Goal: Task Accomplishment & Management: Complete application form

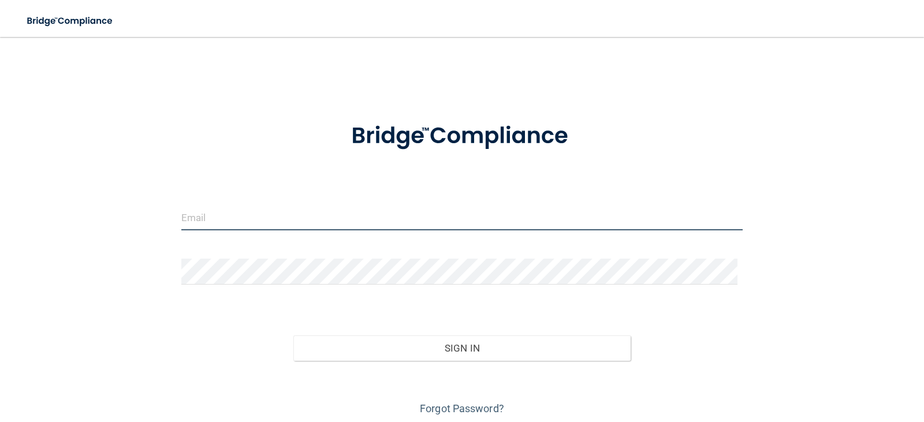
click at [303, 226] on input "email" at bounding box center [462, 217] width 562 height 26
type input "[EMAIL_ADDRESS][DOMAIN_NAME]"
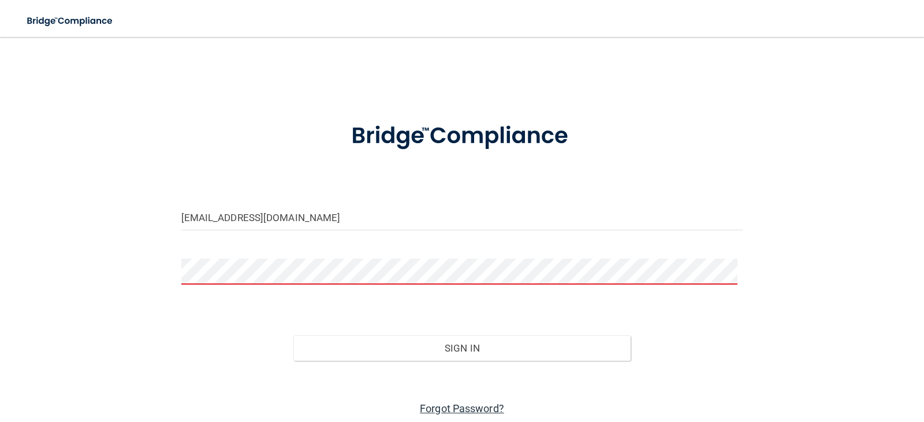
click at [467, 408] on link "Forgot Password?" at bounding box center [462, 409] width 84 height 12
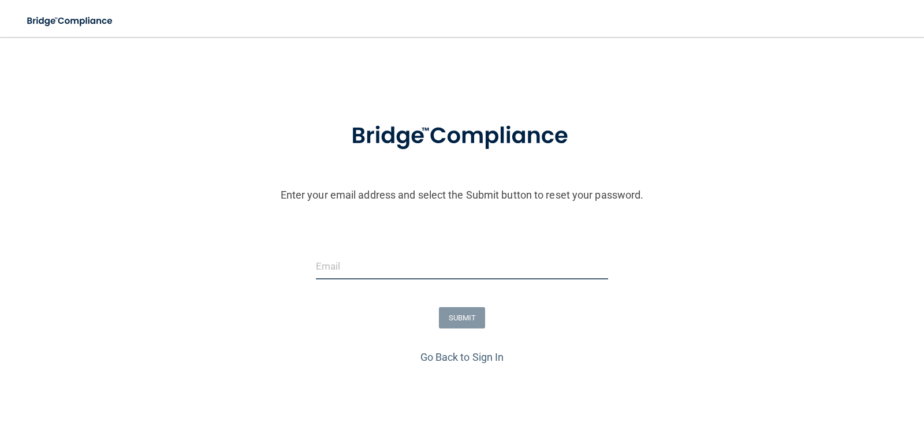
click at [441, 269] on input "email" at bounding box center [462, 267] width 293 height 26
type input "[EMAIL_ADDRESS][DOMAIN_NAME]"
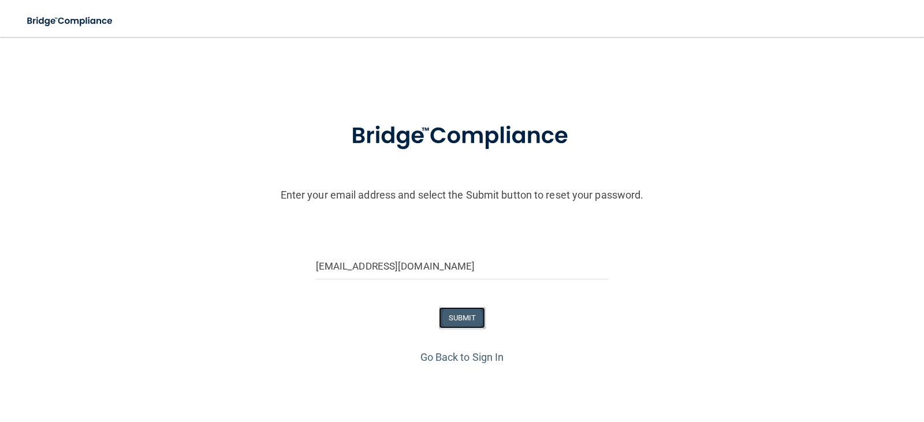
click at [468, 323] on button "SUBMIT" at bounding box center [462, 317] width 47 height 21
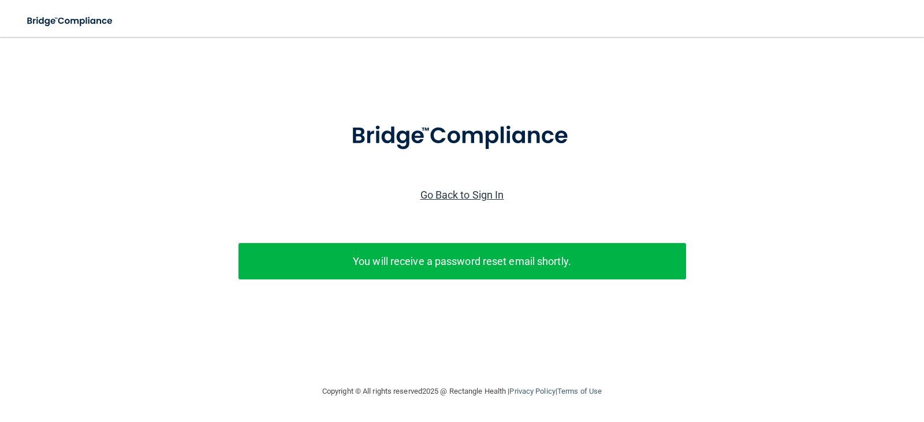
click at [444, 193] on link "Go Back to Sign In" at bounding box center [462, 195] width 84 height 12
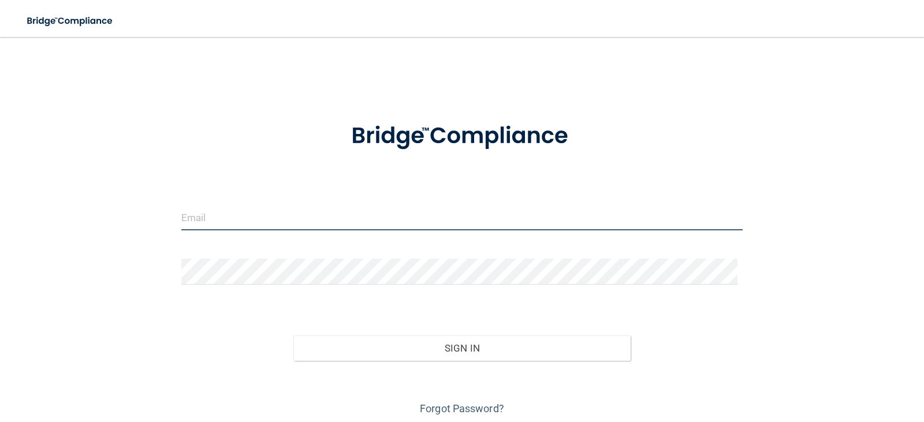
click at [295, 220] on input "email" at bounding box center [462, 217] width 562 height 26
type input "[EMAIL_ADDRESS][DOMAIN_NAME]"
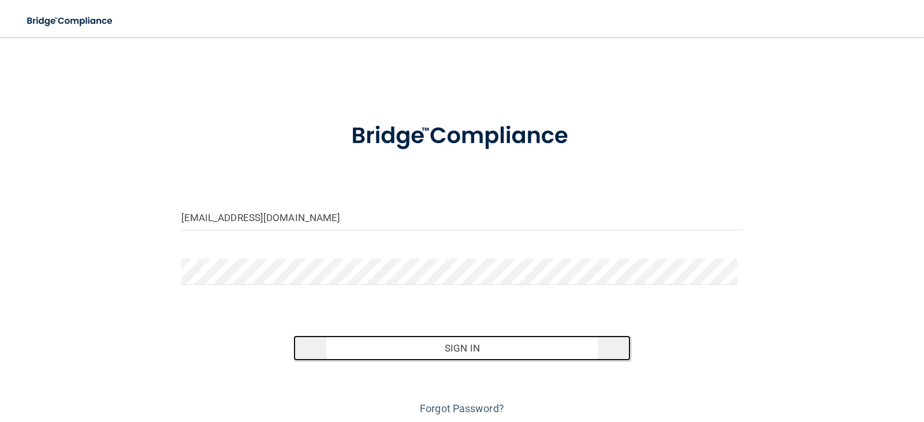
click at [450, 352] on button "Sign In" at bounding box center [461, 348] width 337 height 25
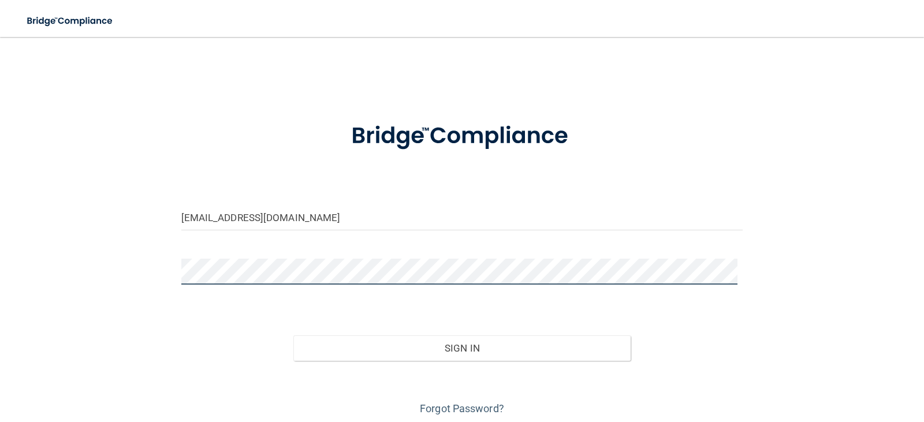
click at [293, 336] on button "Sign In" at bounding box center [461, 348] width 337 height 25
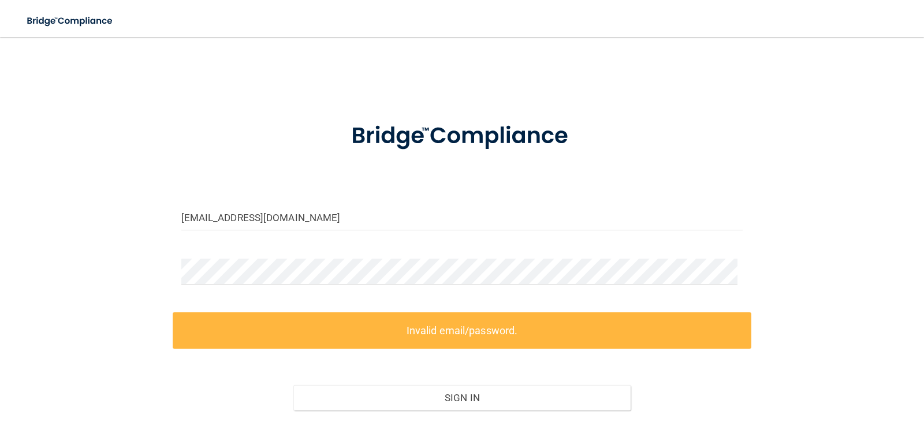
click at [484, 325] on label "Invalid email/password." at bounding box center [462, 330] width 579 height 36
click at [293, 385] on button "Sign In" at bounding box center [461, 397] width 337 height 25
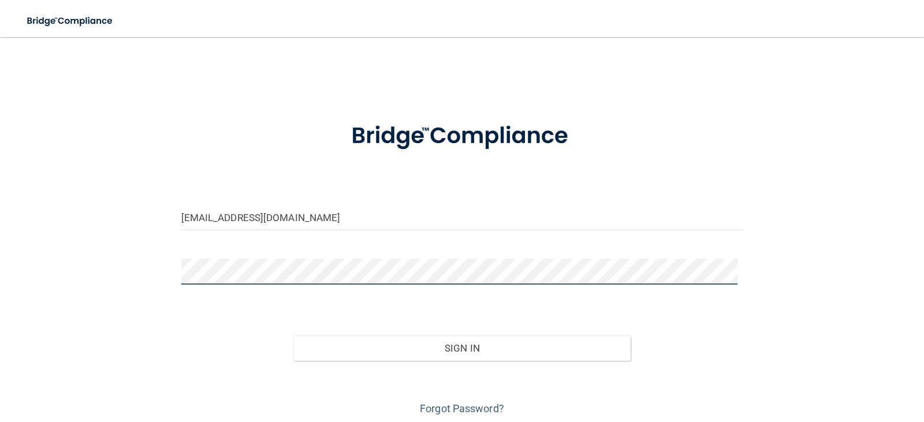
click at [293, 336] on button "Sign In" at bounding box center [461, 348] width 337 height 25
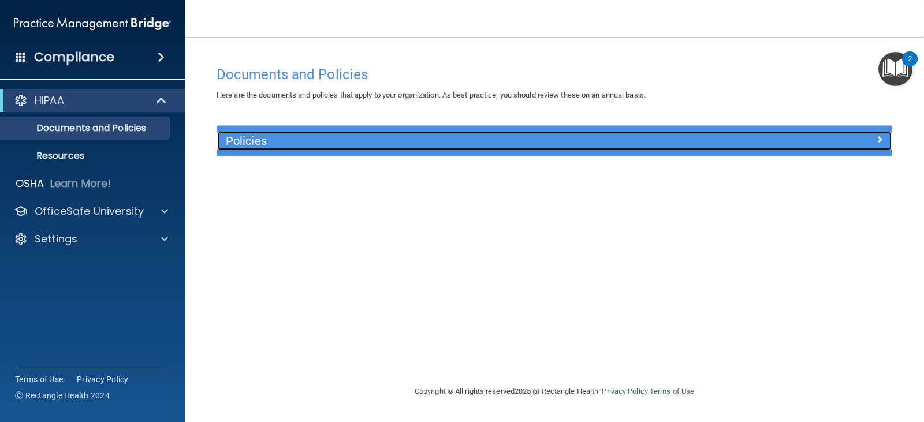
click at [886, 141] on div at bounding box center [807, 139] width 169 height 14
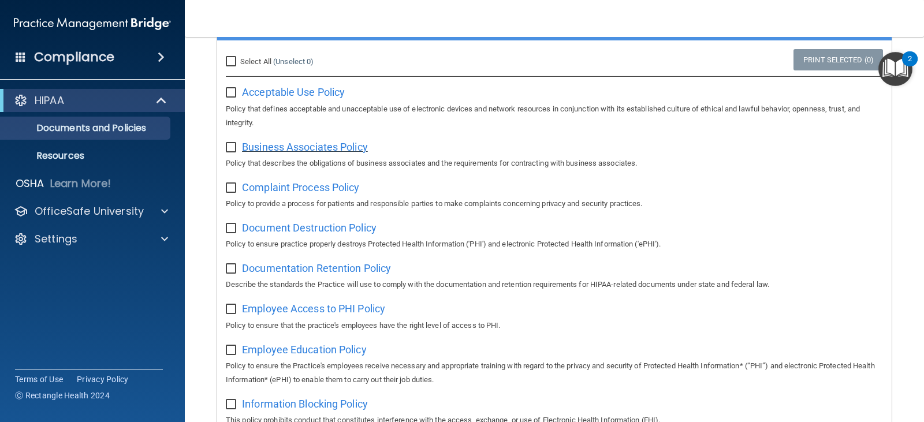
scroll to position [173, 0]
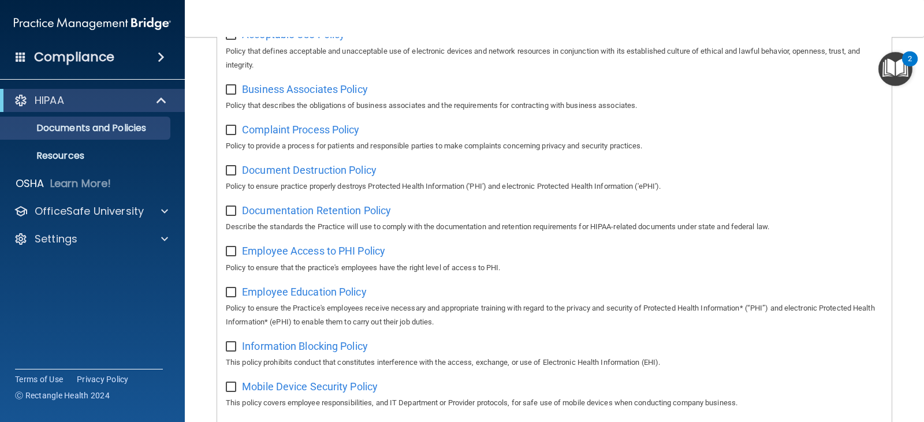
click at [230, 91] on input "checkbox" at bounding box center [232, 89] width 13 height 9
checkbox input "true"
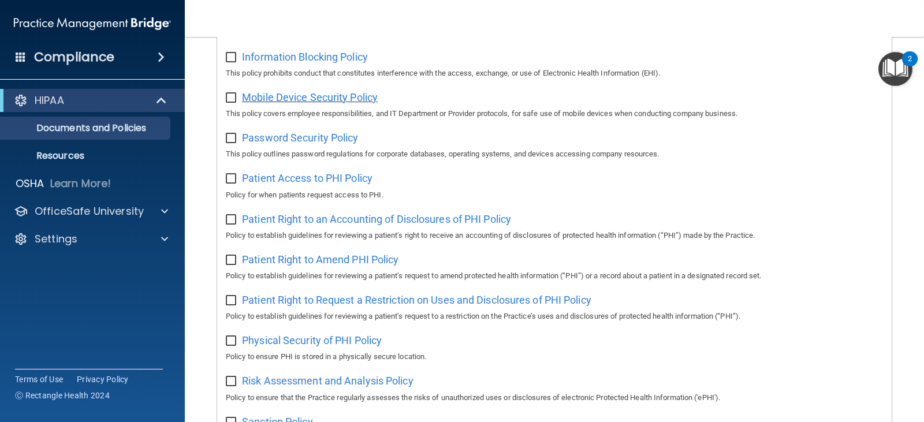
scroll to position [462, 0]
click at [232, 103] on input "checkbox" at bounding box center [232, 98] width 13 height 9
checkbox input "true"
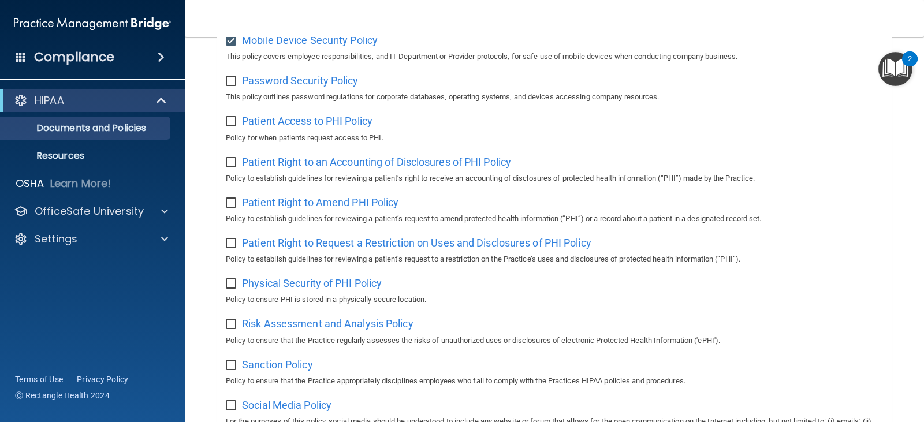
click at [233, 86] on input "checkbox" at bounding box center [232, 81] width 13 height 9
checkbox input "true"
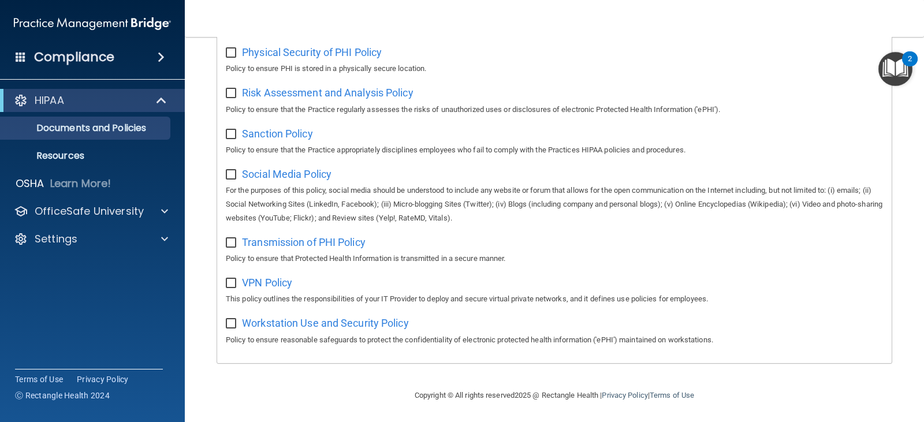
scroll to position [764, 0]
click at [230, 286] on div "VPN Policy This policy outlines the responsibilities of your IT Provider to dep…" at bounding box center [554, 288] width 657 height 33
click at [234, 278] on input "checkbox" at bounding box center [232, 282] width 13 height 9
checkbox input "true"
click at [236, 322] on input "checkbox" at bounding box center [232, 322] width 13 height 9
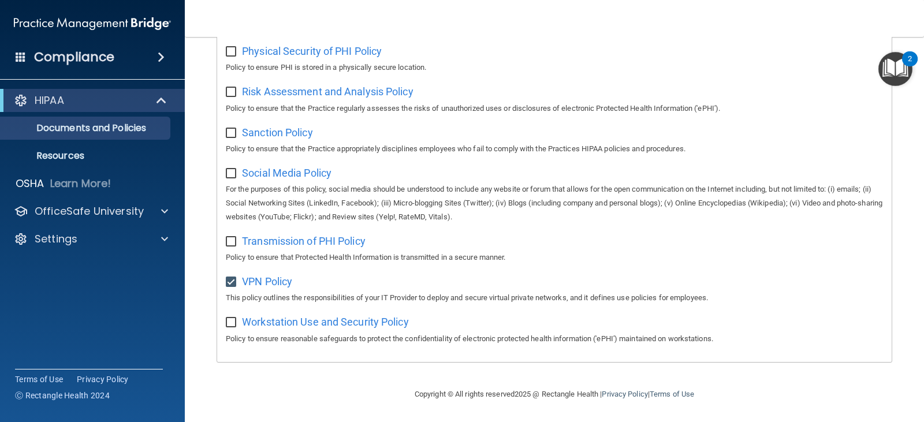
checkbox input "true"
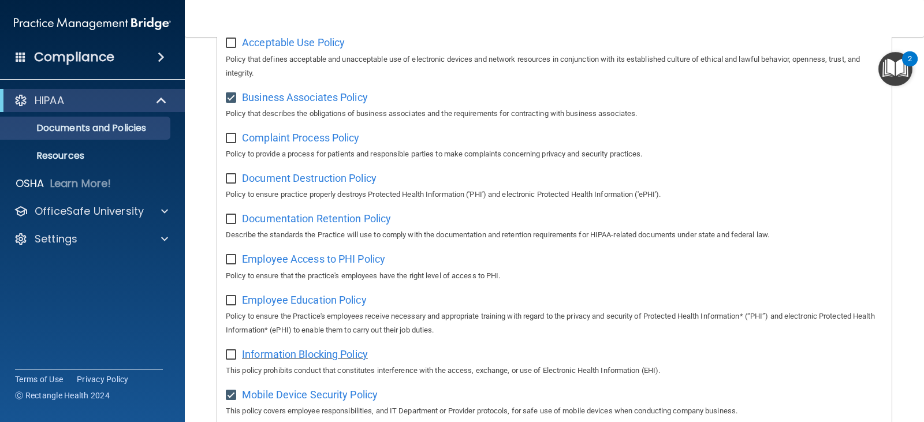
scroll to position [13, 0]
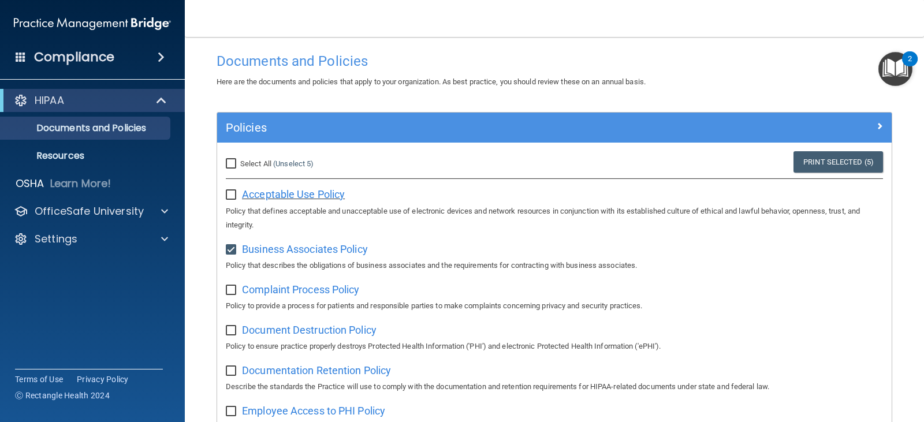
click at [297, 196] on span "Acceptable Use Policy" at bounding box center [293, 194] width 103 height 12
click at [230, 195] on input "checkbox" at bounding box center [232, 195] width 13 height 9
checkbox input "true"
click at [311, 292] on span "Complaint Process Policy" at bounding box center [300, 290] width 117 height 12
click at [230, 292] on input "checkbox" at bounding box center [232, 290] width 13 height 9
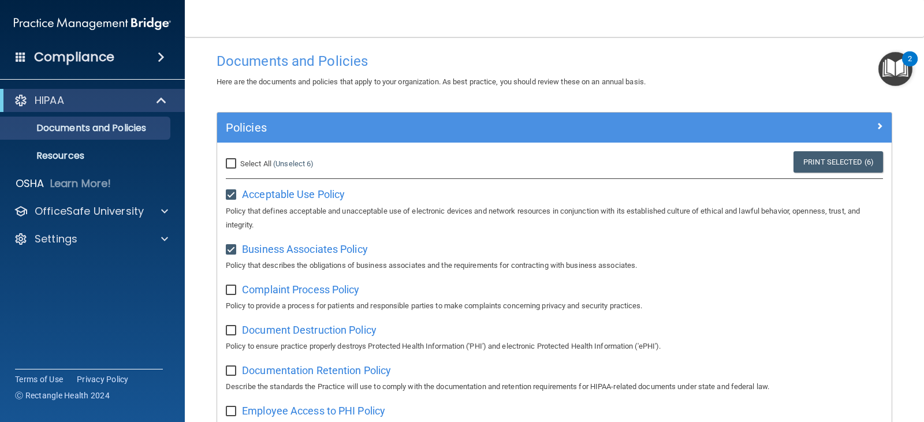
checkbox input "true"
click at [354, 335] on span "Document Destruction Policy" at bounding box center [309, 330] width 135 height 12
click at [288, 330] on span "Document Destruction Policy" at bounding box center [309, 330] width 135 height 12
click at [228, 333] on input "checkbox" at bounding box center [232, 330] width 13 height 9
checkbox input "true"
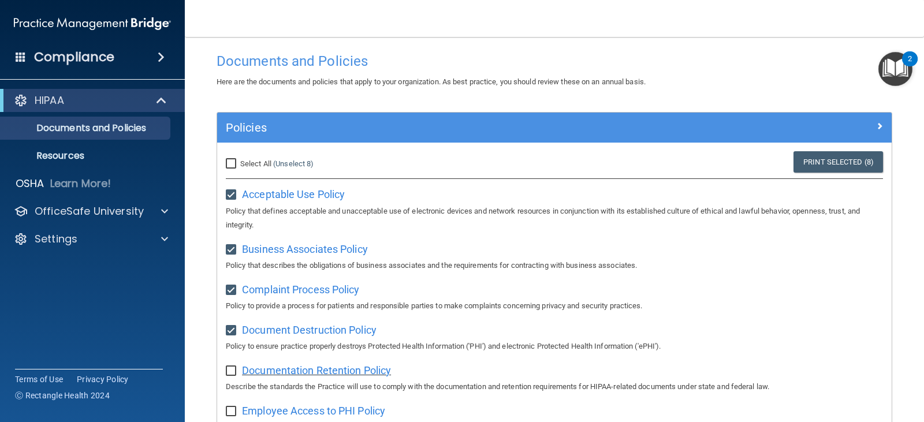
click at [316, 374] on span "Documentation Retention Policy" at bounding box center [316, 370] width 149 height 12
click at [229, 370] on input "checkbox" at bounding box center [232, 371] width 13 height 9
checkbox input "true"
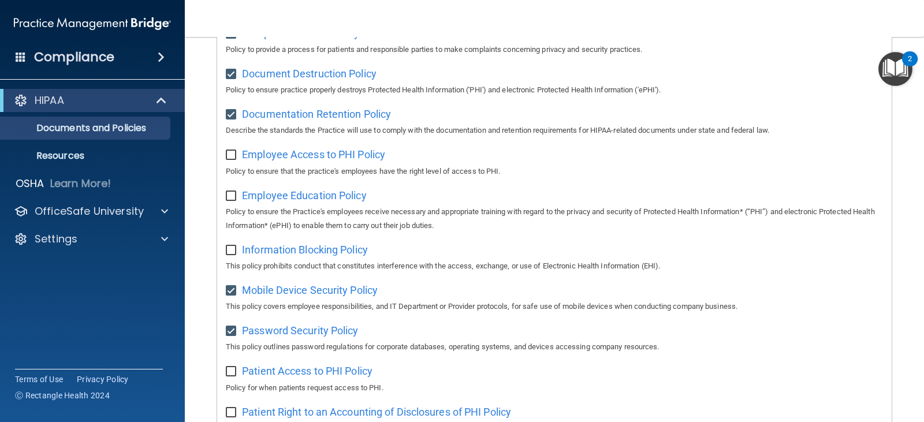
scroll to position [275, 0]
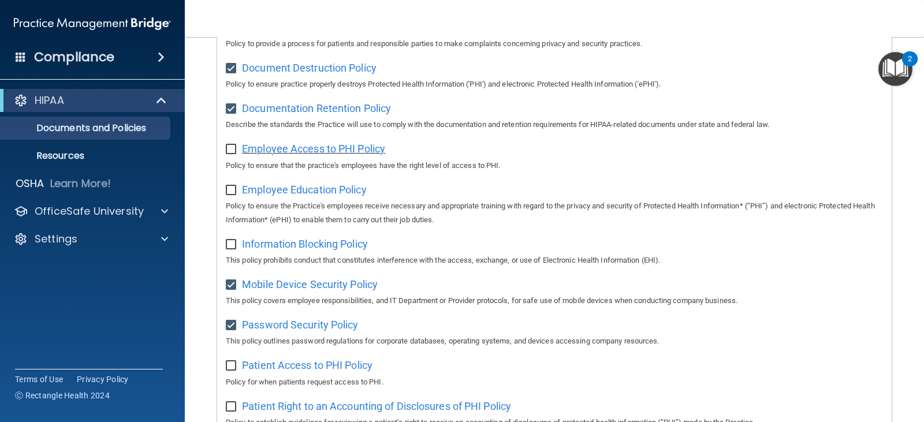
click at [338, 152] on span "Employee Access to PHI Policy" at bounding box center [313, 149] width 143 height 12
click at [228, 148] on input "checkbox" at bounding box center [232, 149] width 13 height 9
checkbox input "true"
click at [332, 192] on span "Employee Education Policy" at bounding box center [304, 190] width 125 height 12
click at [229, 191] on input "checkbox" at bounding box center [232, 190] width 13 height 9
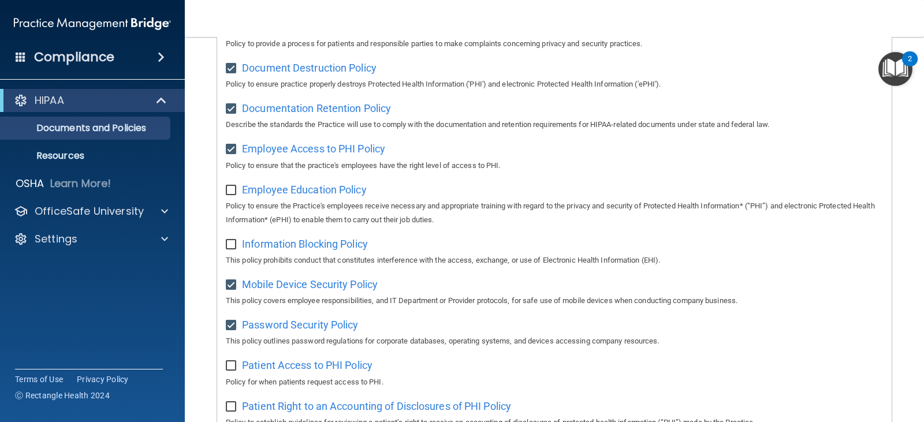
checkbox input "true"
click at [310, 249] on span "Information Blocking Policy" at bounding box center [305, 244] width 126 height 12
click at [228, 249] on input "checkbox" at bounding box center [232, 244] width 13 height 9
checkbox input "true"
click at [346, 371] on span "Patient Access to PHI Policy" at bounding box center [307, 365] width 131 height 12
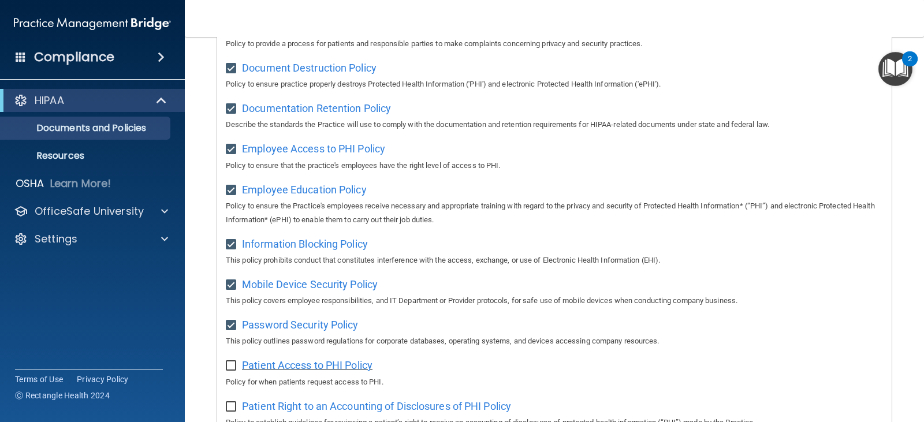
click at [302, 371] on span "Patient Access to PHI Policy" at bounding box center [307, 365] width 131 height 12
click at [236, 371] on input "checkbox" at bounding box center [232, 366] width 13 height 9
checkbox input "true"
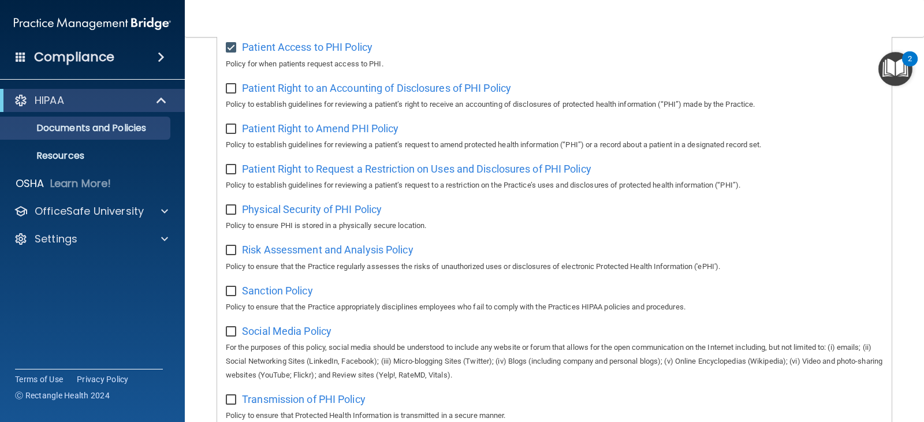
scroll to position [595, 0]
click at [337, 92] on span "Patient Right to an Accounting of Disclosures of PHI Policy" at bounding box center [376, 86] width 269 height 12
click at [230, 92] on input "checkbox" at bounding box center [232, 87] width 13 height 9
checkbox input "true"
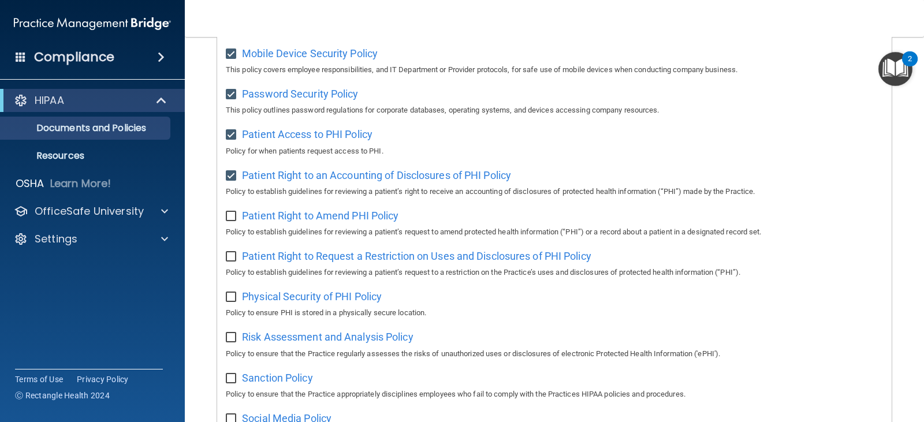
scroll to position [505, 0]
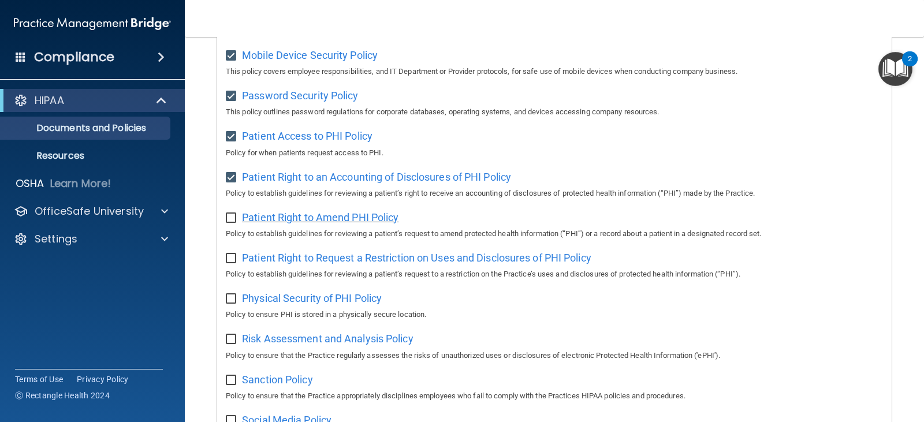
click at [341, 221] on span "Patient Right to Amend PHI Policy" at bounding box center [320, 217] width 157 height 12
click at [233, 223] on input "checkbox" at bounding box center [232, 218] width 13 height 9
checkbox input "true"
